Goal: Task Accomplishment & Management: Complete application form

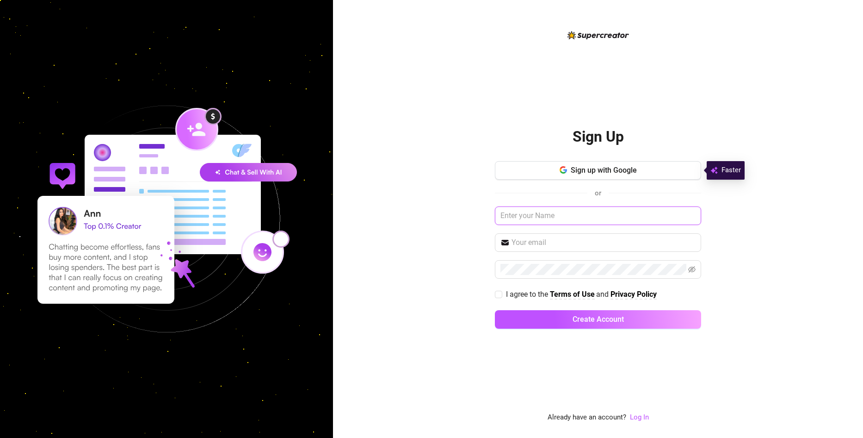
click at [529, 222] on input "text" at bounding box center [598, 215] width 206 height 19
type input "[PERSON_NAME]"
click at [552, 246] on input "text" at bounding box center [604, 242] width 184 height 11
type input "[EMAIL_ADDRESS][DOMAIN_NAME]"
click at [688, 269] on icon "eye-invisible" at bounding box center [691, 268] width 7 height 7
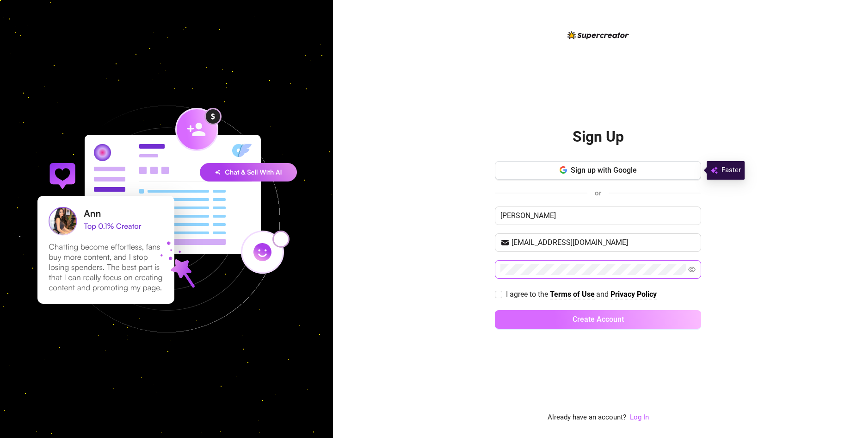
click at [626, 320] on button "Create Account" at bounding box center [598, 319] width 206 height 19
click at [501, 290] on span at bounding box center [498, 293] width 7 height 7
click at [501, 290] on input "I agree to the Terms of Use and Privacy Policy" at bounding box center [498, 293] width 6 height 6
checkbox input "true"
click at [583, 321] on span "Create Account" at bounding box center [598, 319] width 51 height 9
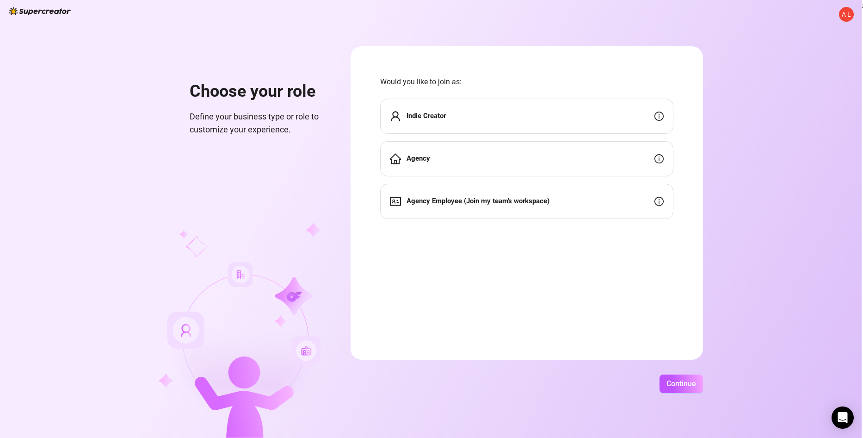
click at [654, 120] on div "Indie Creator" at bounding box center [526, 116] width 293 height 35
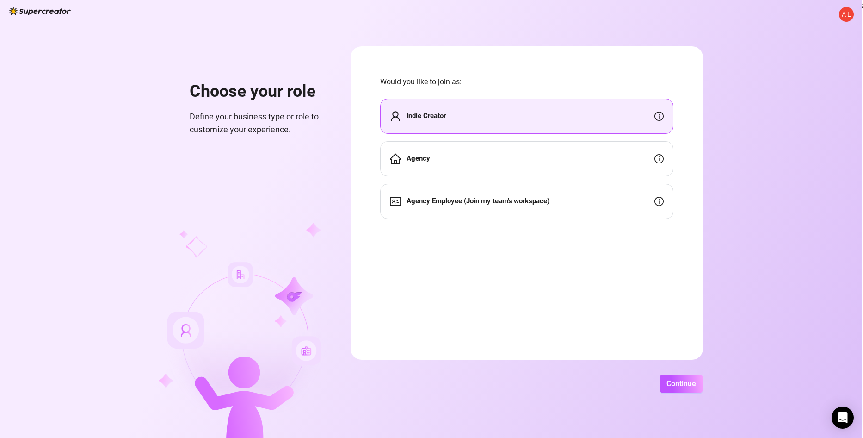
click at [561, 117] on div "Indie Creator" at bounding box center [526, 116] width 293 height 35
click at [419, 164] on div "Agency" at bounding box center [410, 158] width 40 height 11
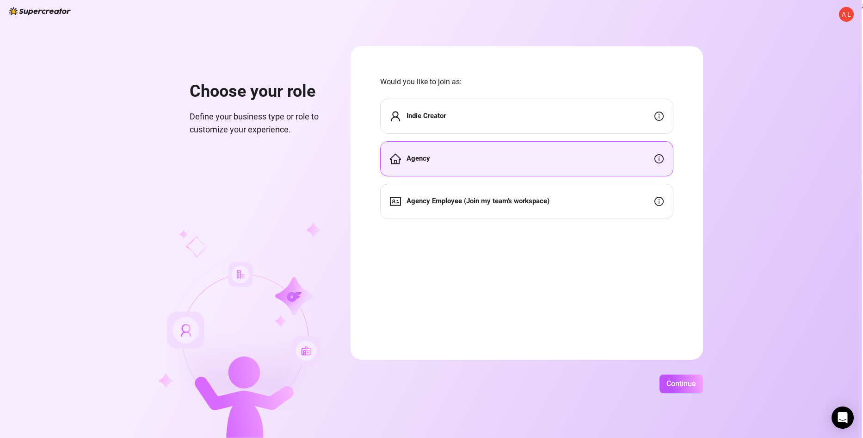
click at [432, 127] on div "Indie Creator" at bounding box center [526, 116] width 293 height 35
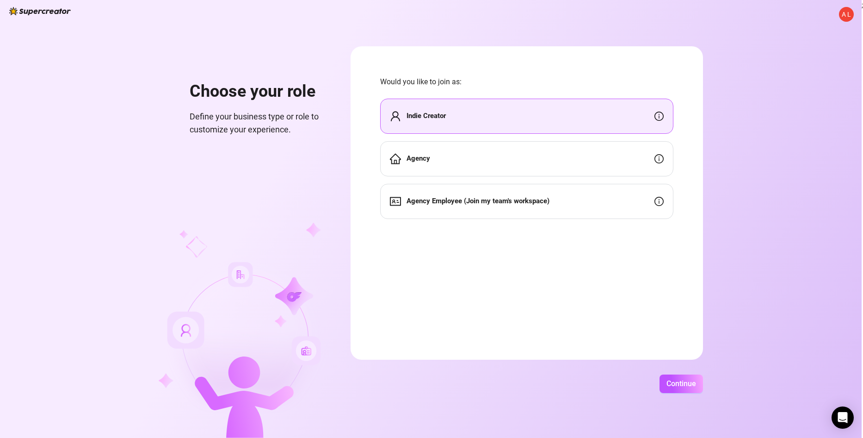
click at [552, 120] on div "Indie Creator" at bounding box center [526, 116] width 293 height 35
click at [652, 121] on div "Indie Creator" at bounding box center [526, 116] width 293 height 35
click at [679, 386] on span "Continue" at bounding box center [681, 383] width 30 height 9
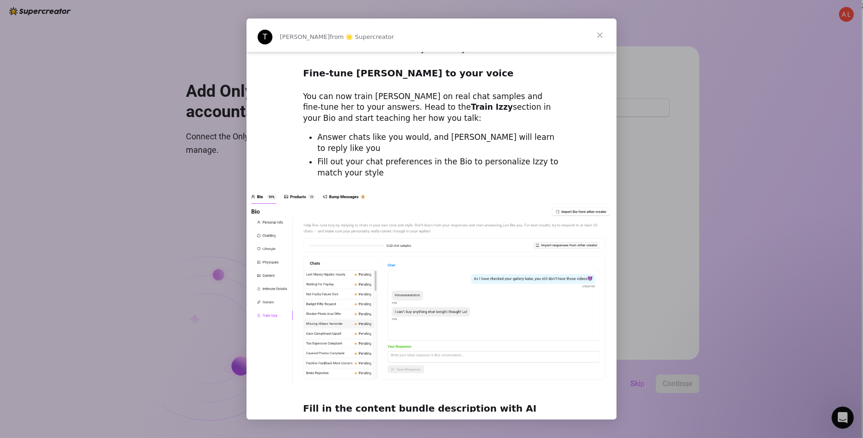
scroll to position [1175, 0]
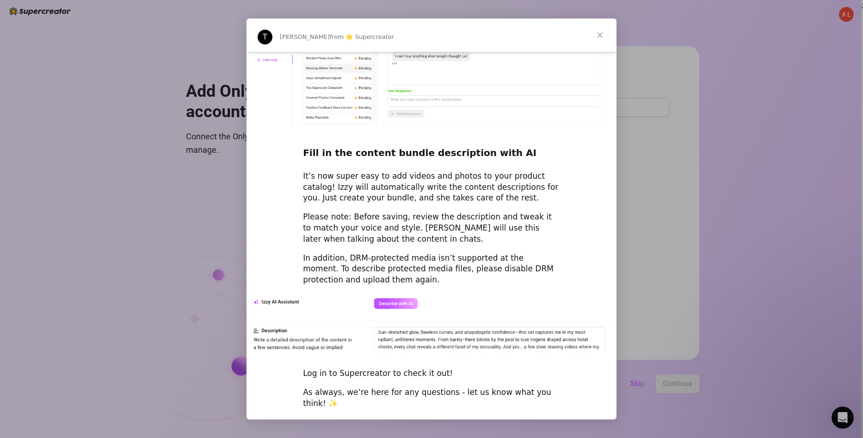
click at [597, 41] on span "Close" at bounding box center [599, 35] width 33 height 33
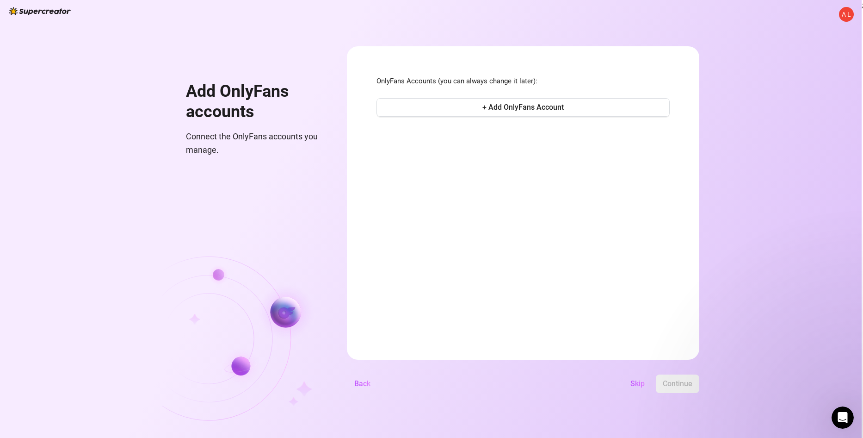
click at [598, 37] on div "A L Add OnlyFans accounts Connect the OnlyFans accounts you manage. OnlyFans Ac…" at bounding box center [431, 219] width 862 height 438
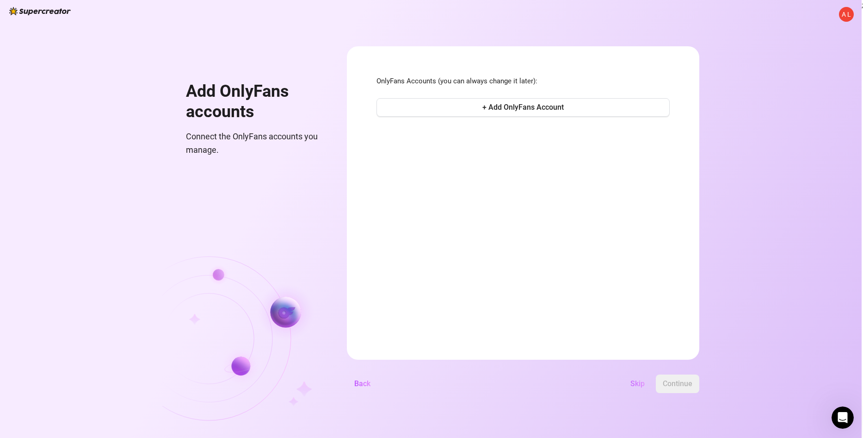
click at [635, 387] on span "Skip" at bounding box center [637, 383] width 14 height 9
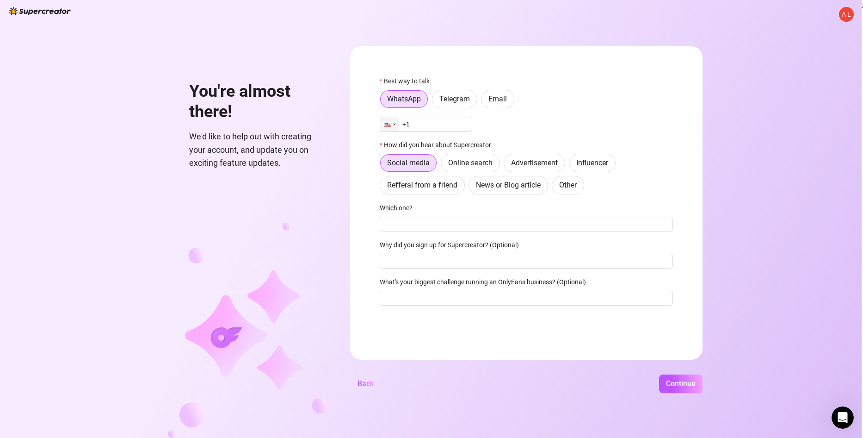
click at [466, 34] on div "A L You're almost there! We'd like to help out with creating your account, and …" at bounding box center [431, 219] width 862 height 438
click at [437, 129] on input "+1" at bounding box center [426, 124] width 93 height 15
type input "[PHONE_NUMBER]"
click at [480, 164] on span "Online search" at bounding box center [470, 162] width 44 height 9
click at [444, 165] on input "Online search" at bounding box center [444, 165] width 0 height 0
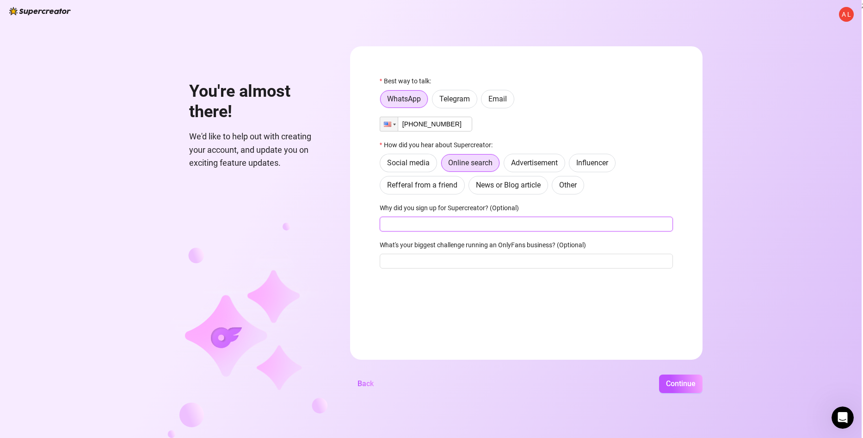
click at [470, 223] on input "Why did you sign up for Supercreator? (Optional)" at bounding box center [526, 223] width 293 height 15
type input "to make money from chats and videos"
click at [559, 263] on input "What's your biggest challenge running an OnlyFans business? (Optional)" at bounding box center [526, 260] width 293 height 15
click at [669, 386] on span "Continue" at bounding box center [681, 383] width 30 height 9
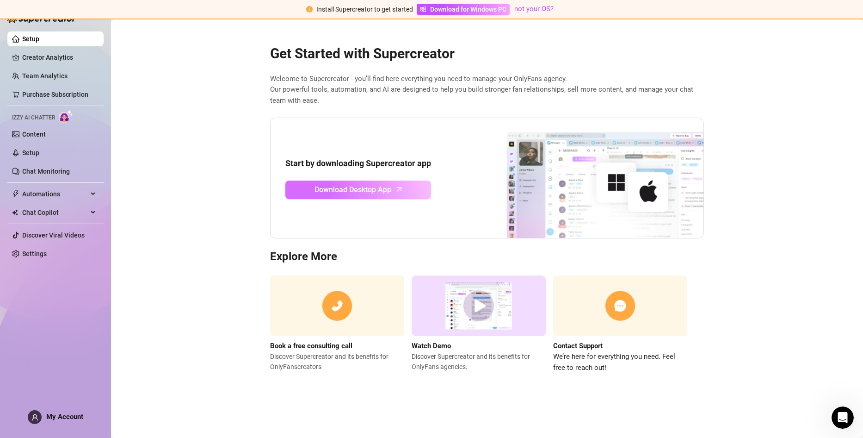
click at [359, 188] on span "Download Desktop App" at bounding box center [353, 190] width 77 height 12
